Goal: Task Accomplishment & Management: Use online tool/utility

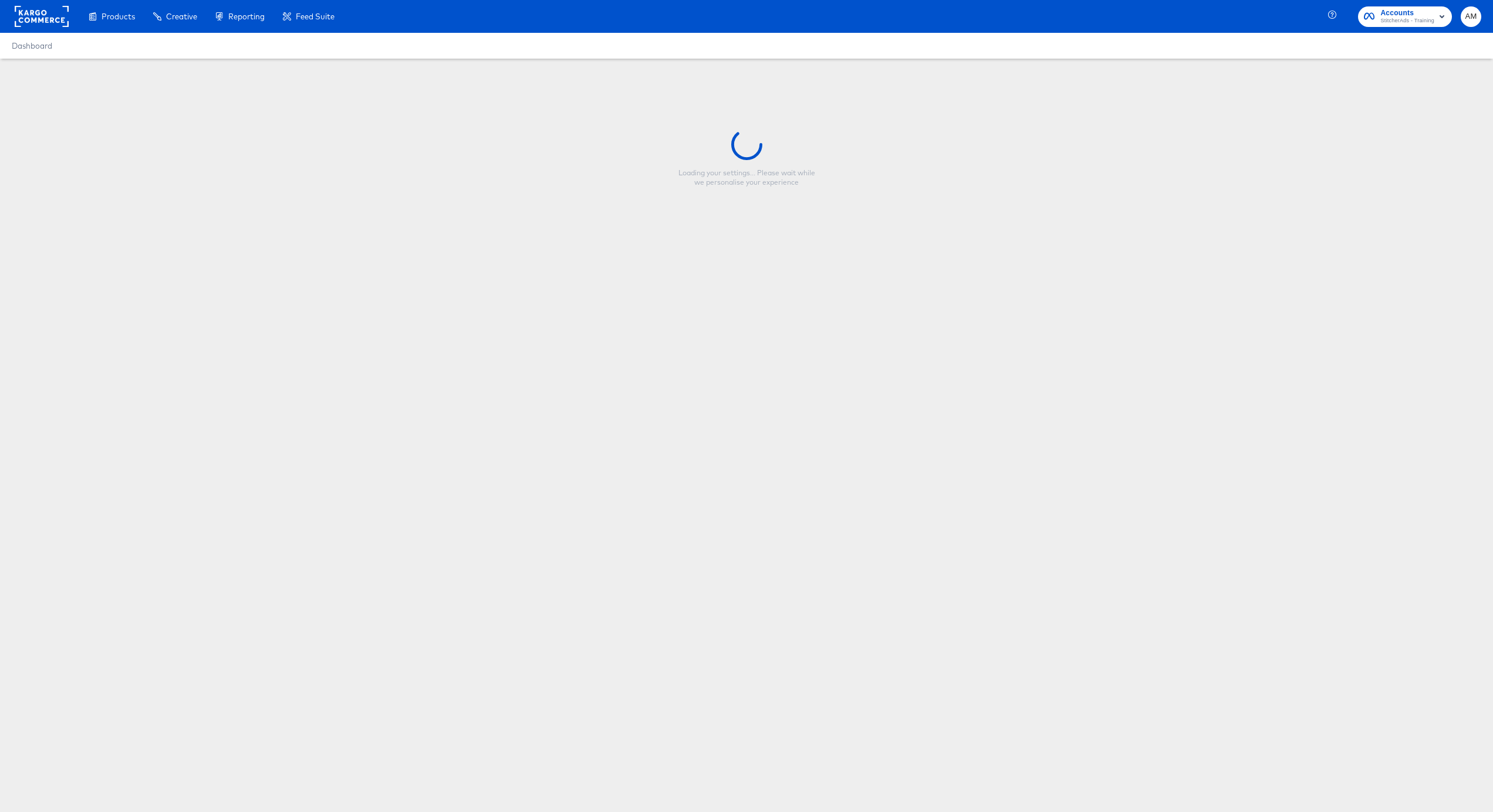
type input "[PERSON_NAME] simple test"
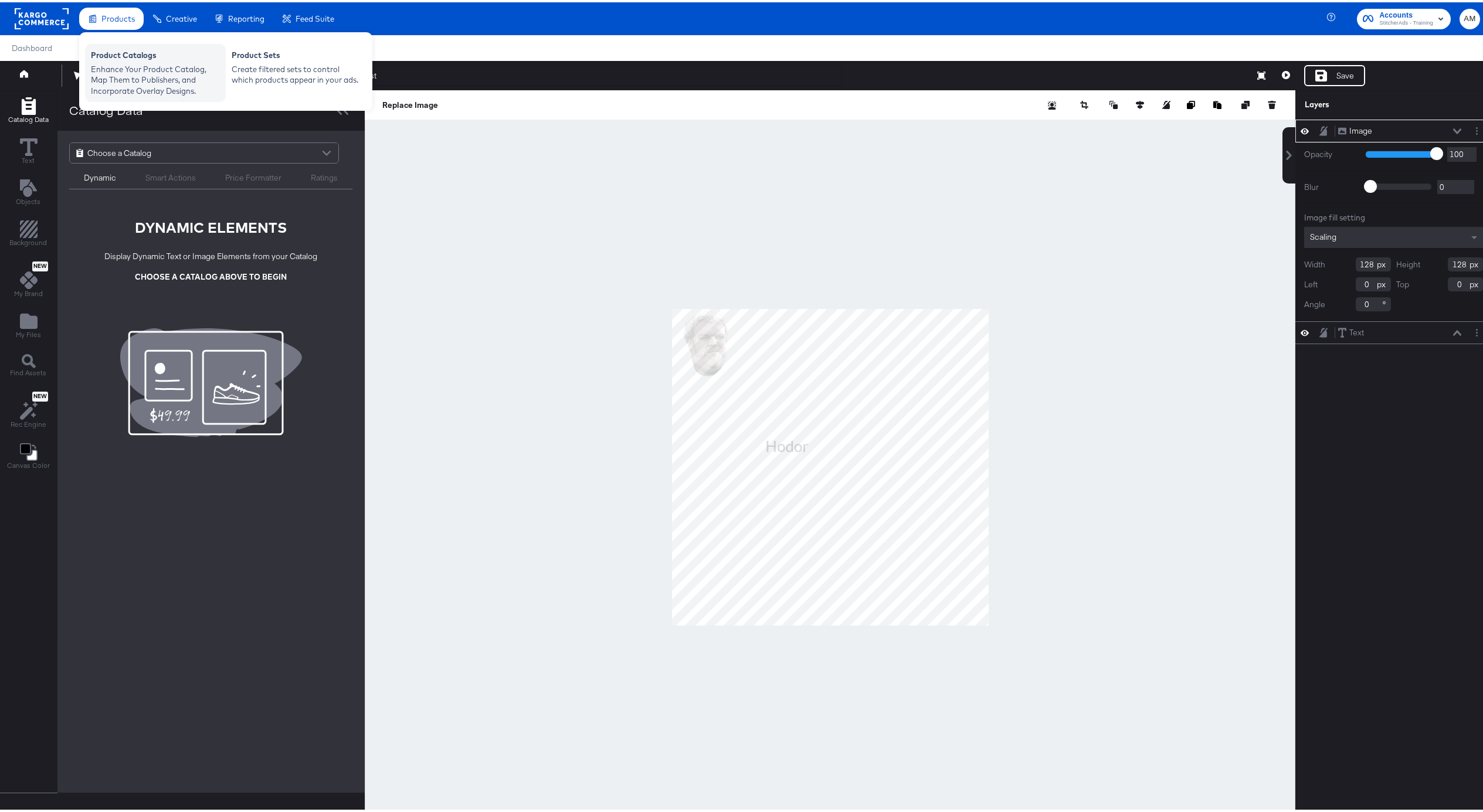
click at [122, 72] on div "Enhance Your Product Catalog, Map Them to Publishers, and Incorporate Overlay D…" at bounding box center [156, 78] width 129 height 33
